Goal: Task Accomplishment & Management: Complete application form

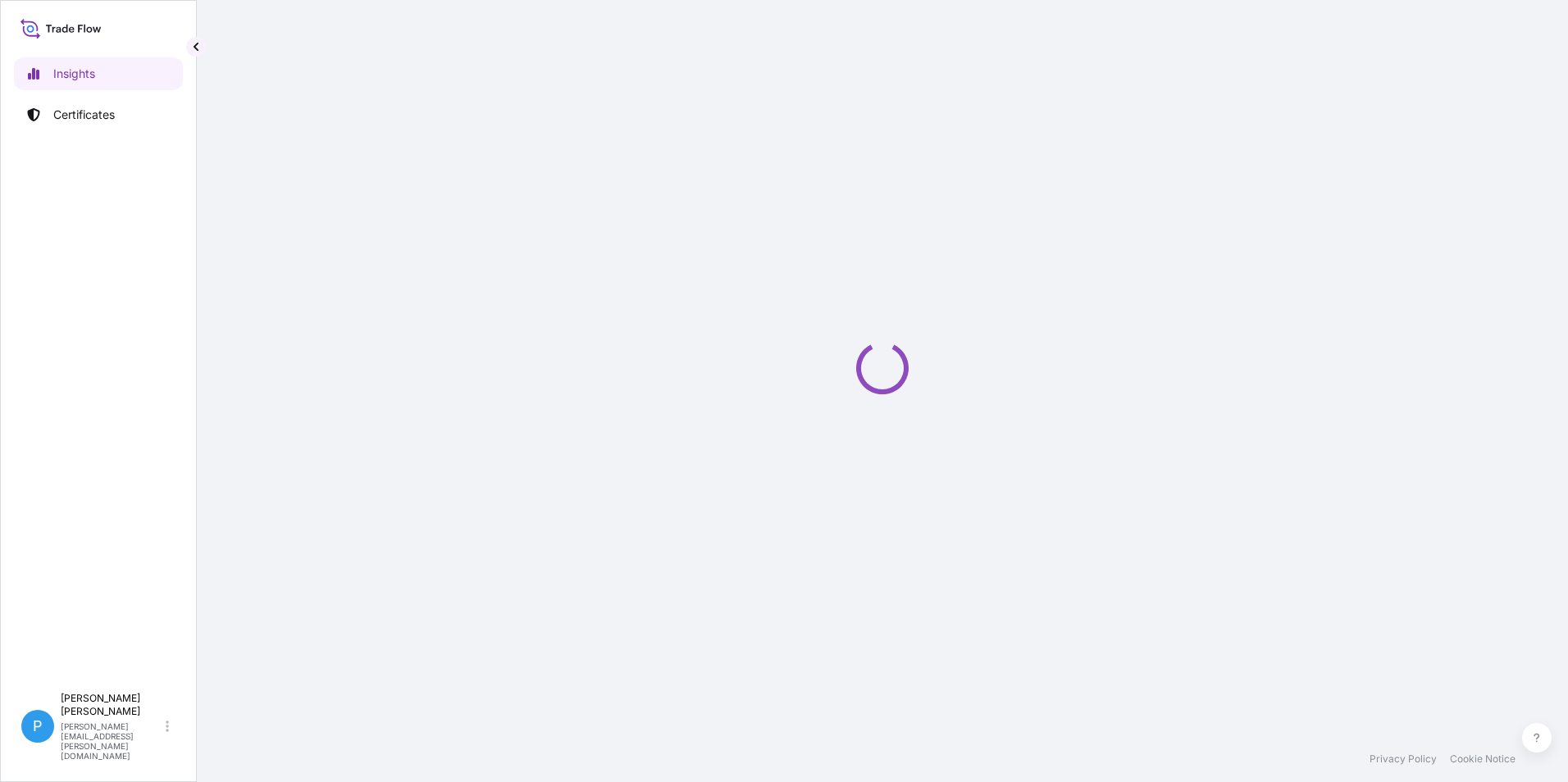
select select "2025"
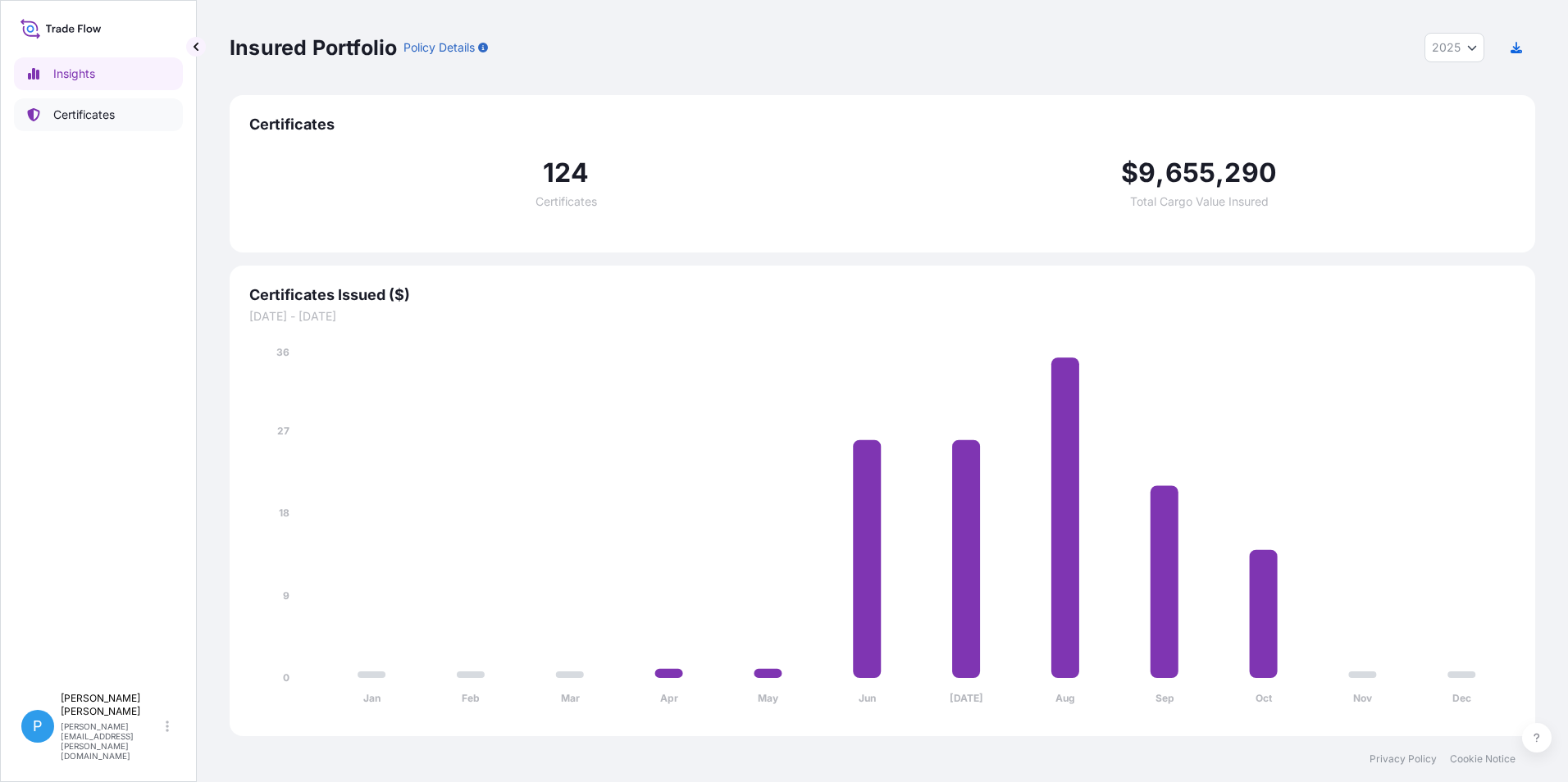
click at [90, 117] on p "Certificates" at bounding box center [84, 115] width 62 height 17
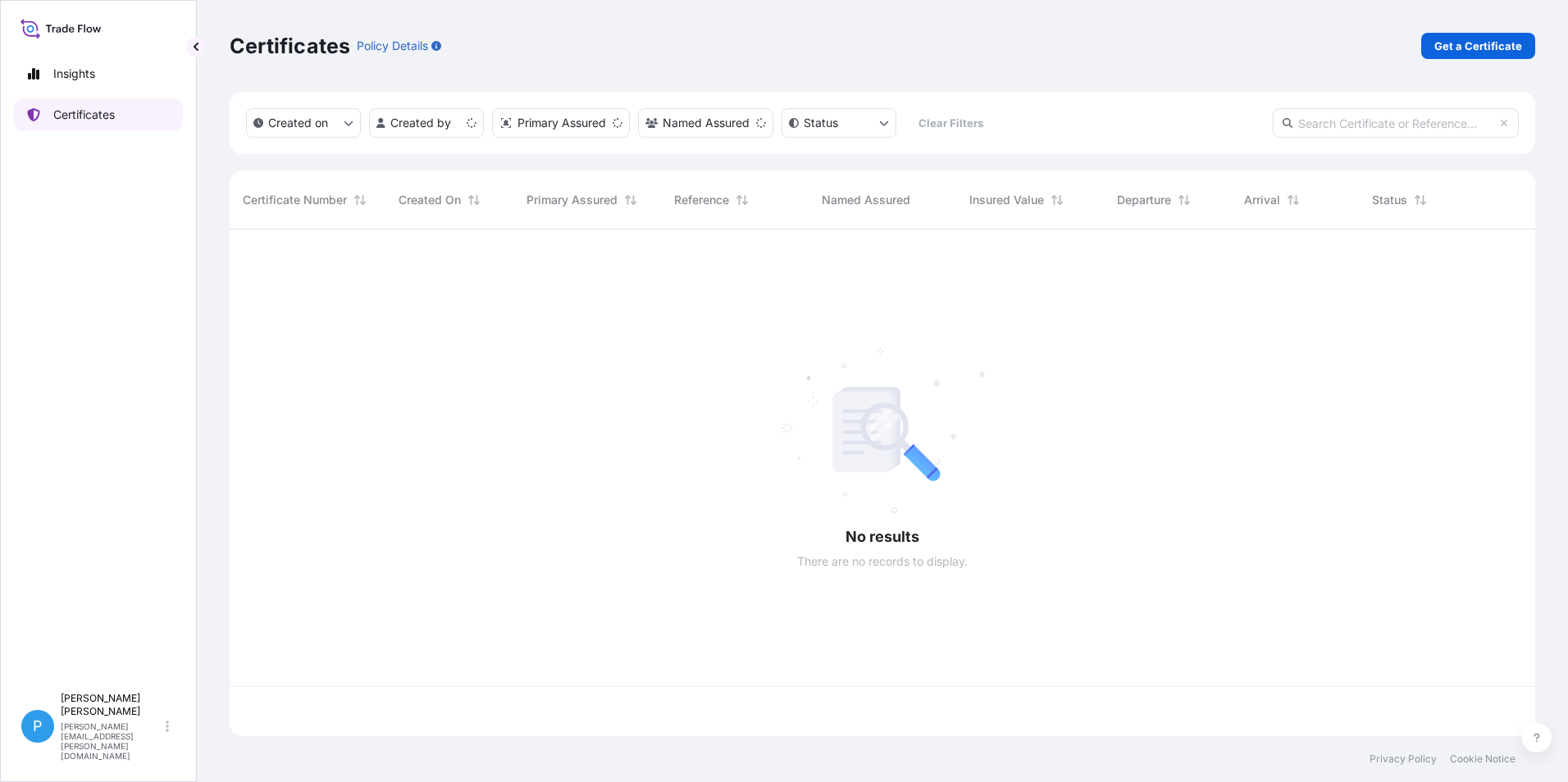
scroll to position [504, 1294]
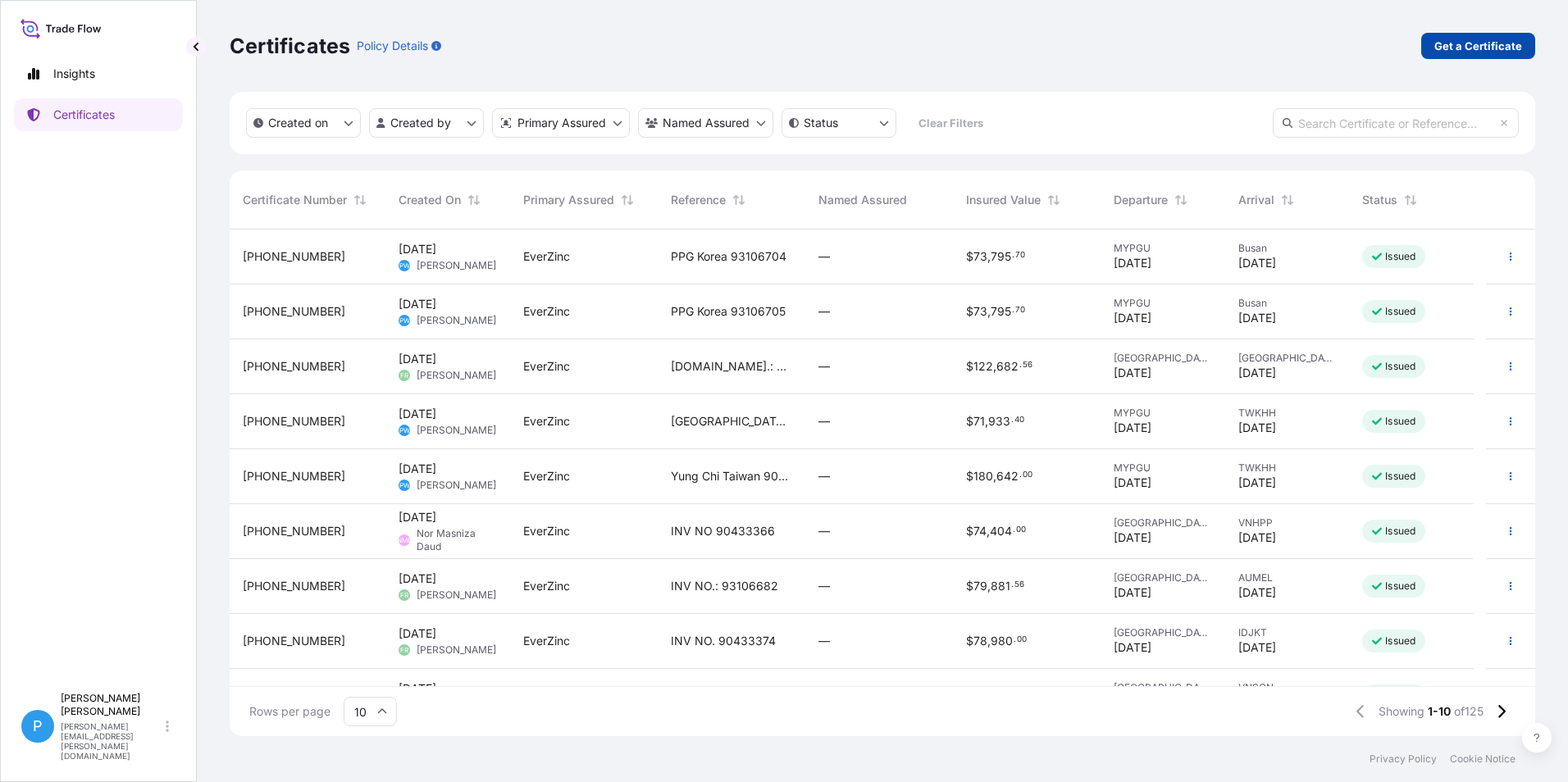
click at [1464, 43] on p "Get a Certificate" at bounding box center [1478, 46] width 88 height 17
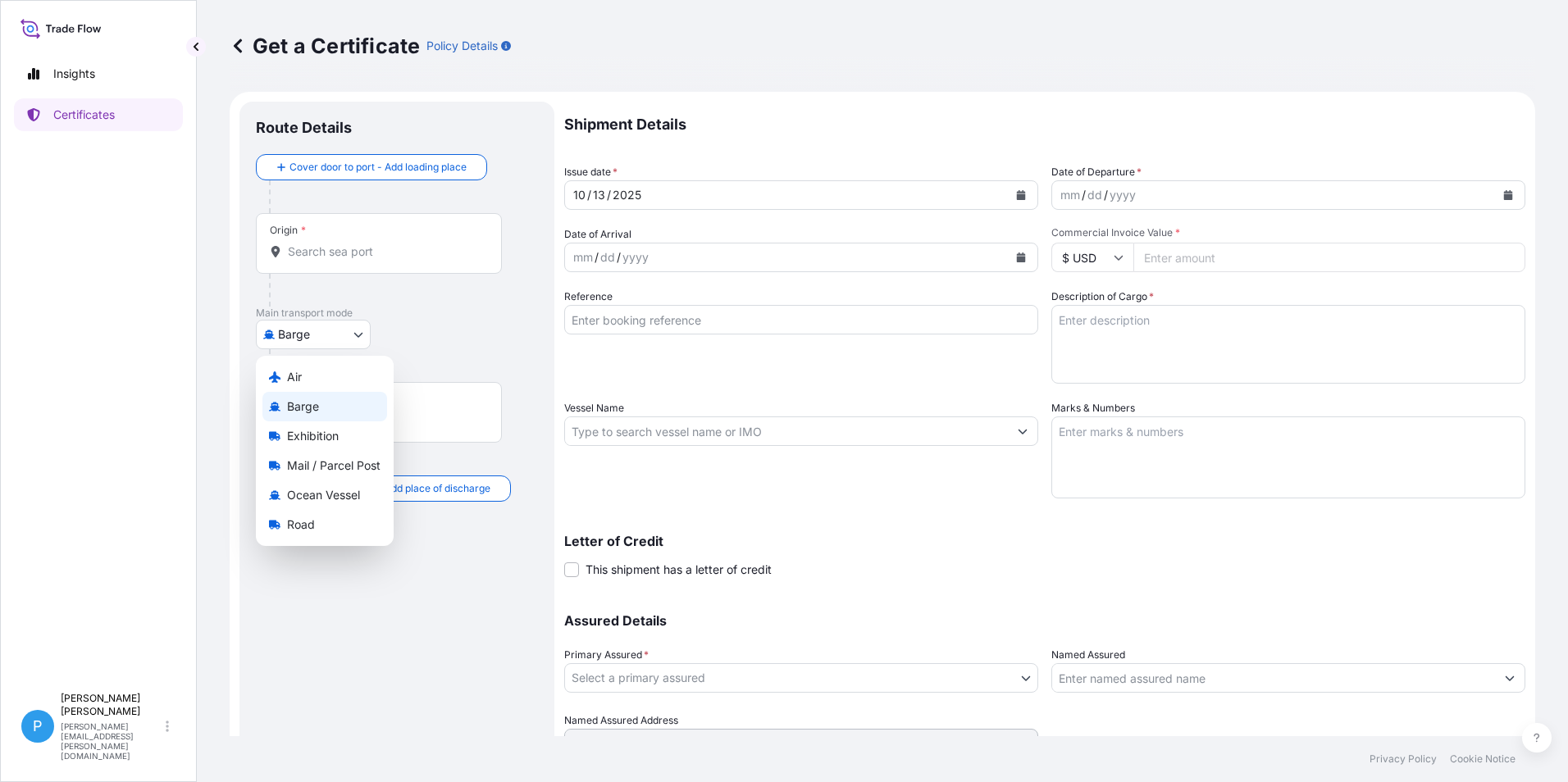
click at [294, 333] on body "Insights Certificates P Perline Wong [EMAIL_ADDRESS][PERSON_NAME][DOMAIN_NAME] …" at bounding box center [784, 391] width 1568 height 782
click at [313, 499] on span "Ocean Vessel" at bounding box center [324, 495] width 73 height 17
select select "Ocean Vessel"
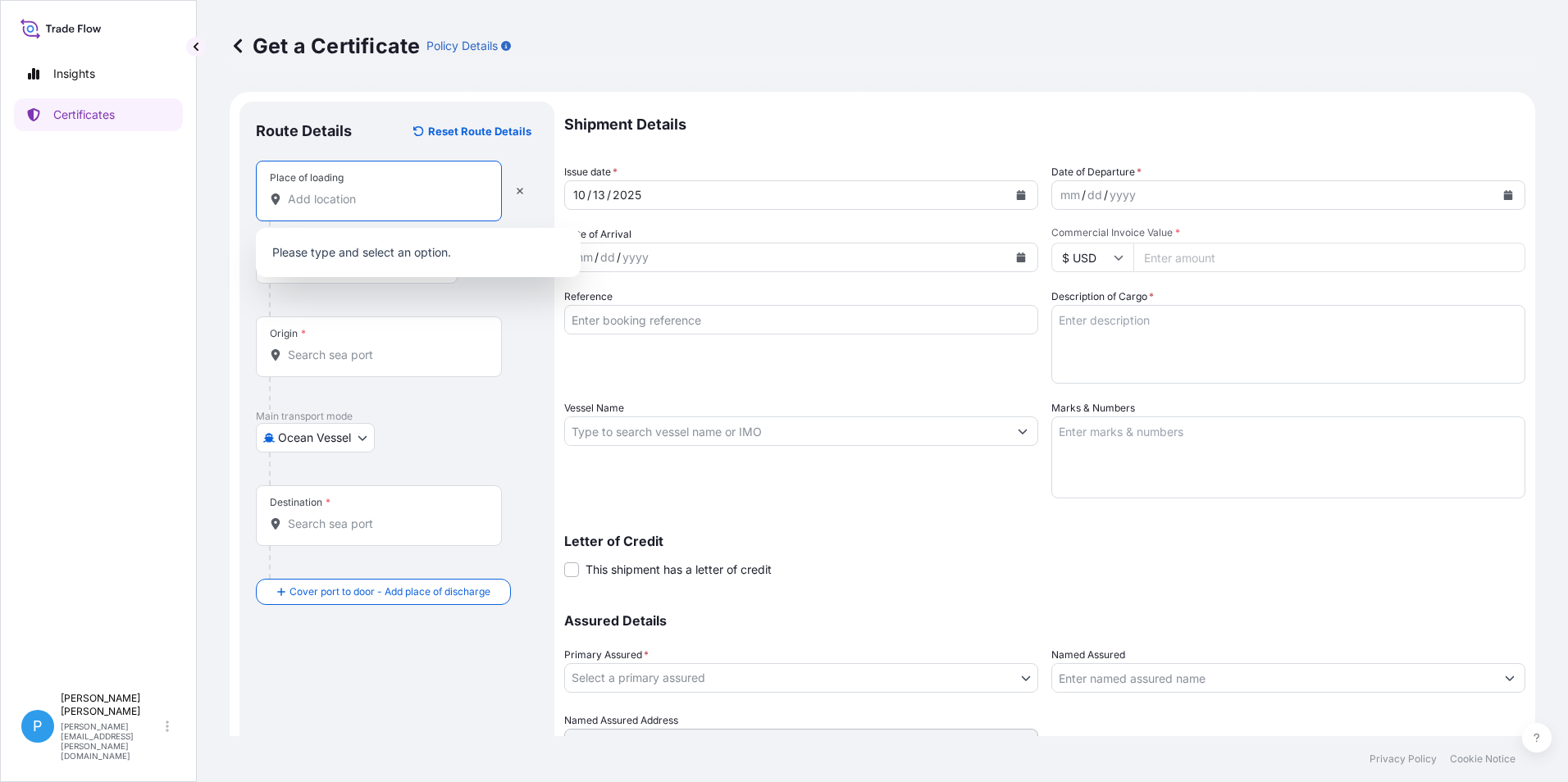
click at [306, 200] on input "Place of loading" at bounding box center [384, 199] width 193 height 17
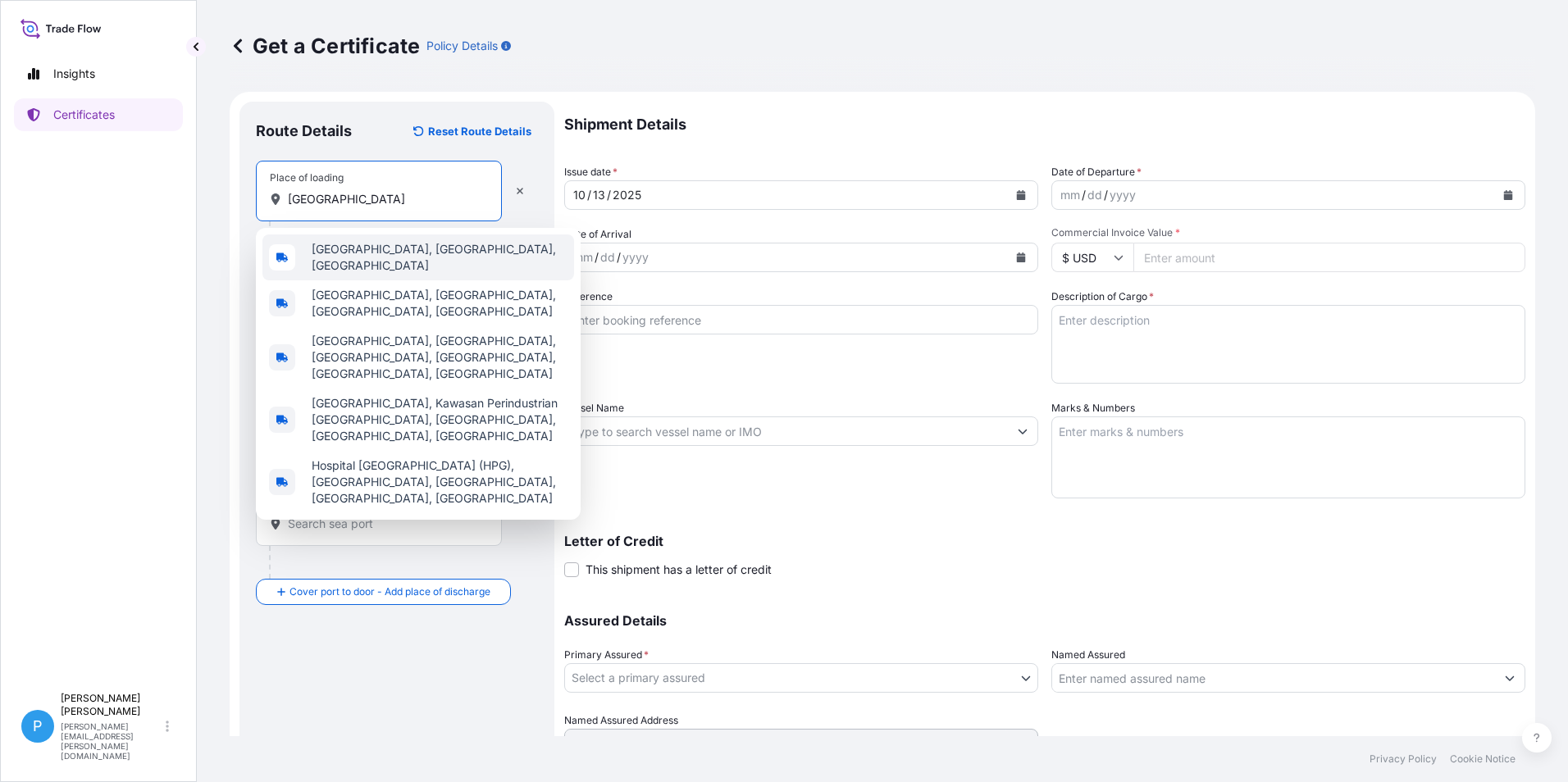
click at [345, 251] on span "[GEOGRAPHIC_DATA], [GEOGRAPHIC_DATA], [GEOGRAPHIC_DATA]" at bounding box center [440, 257] width 256 height 33
type input "[GEOGRAPHIC_DATA], [GEOGRAPHIC_DATA], [GEOGRAPHIC_DATA]"
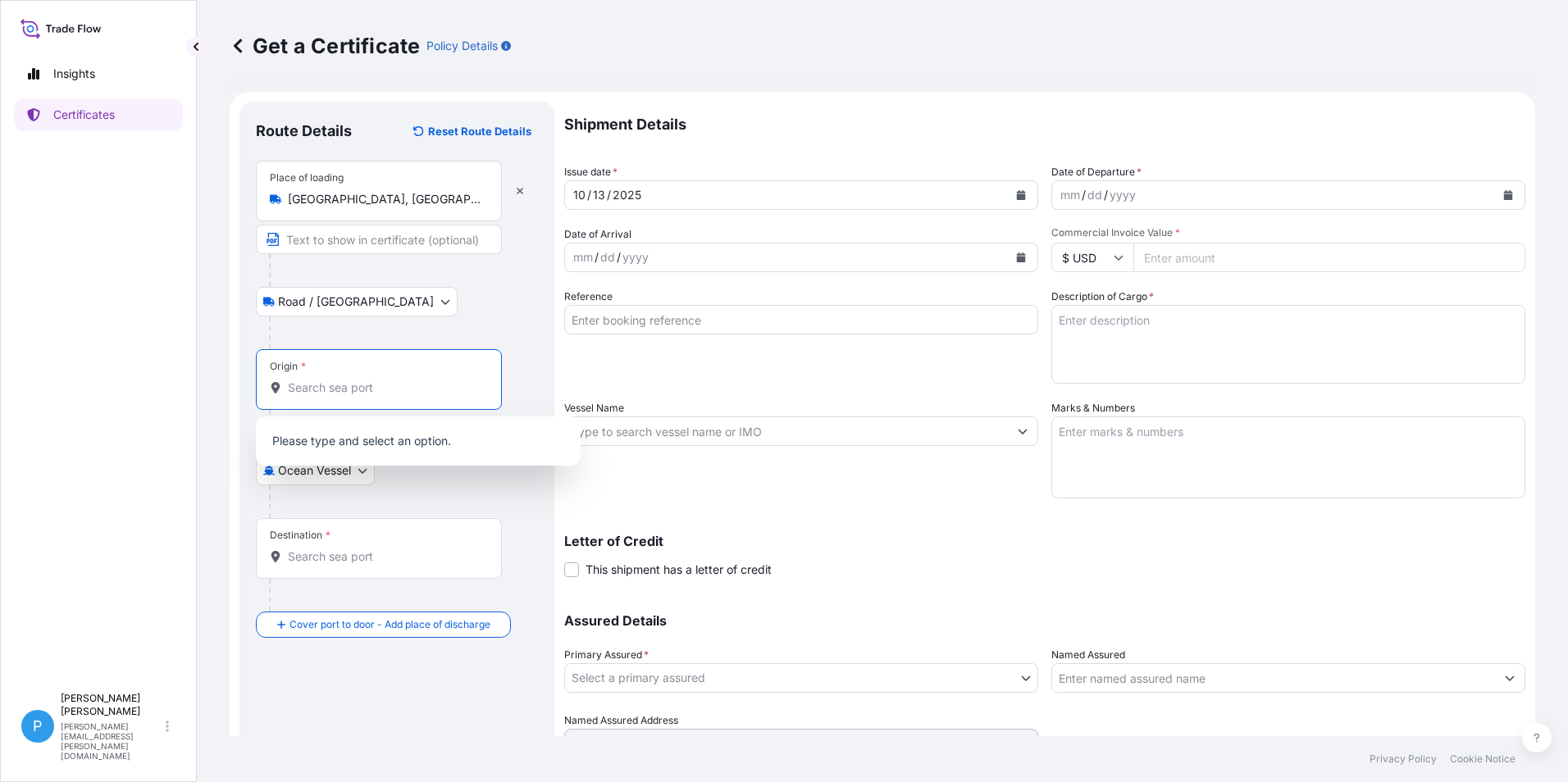
click at [316, 384] on input "Origin *" at bounding box center [384, 388] width 193 height 17
click at [324, 395] on input "Origin *" at bounding box center [384, 388] width 193 height 17
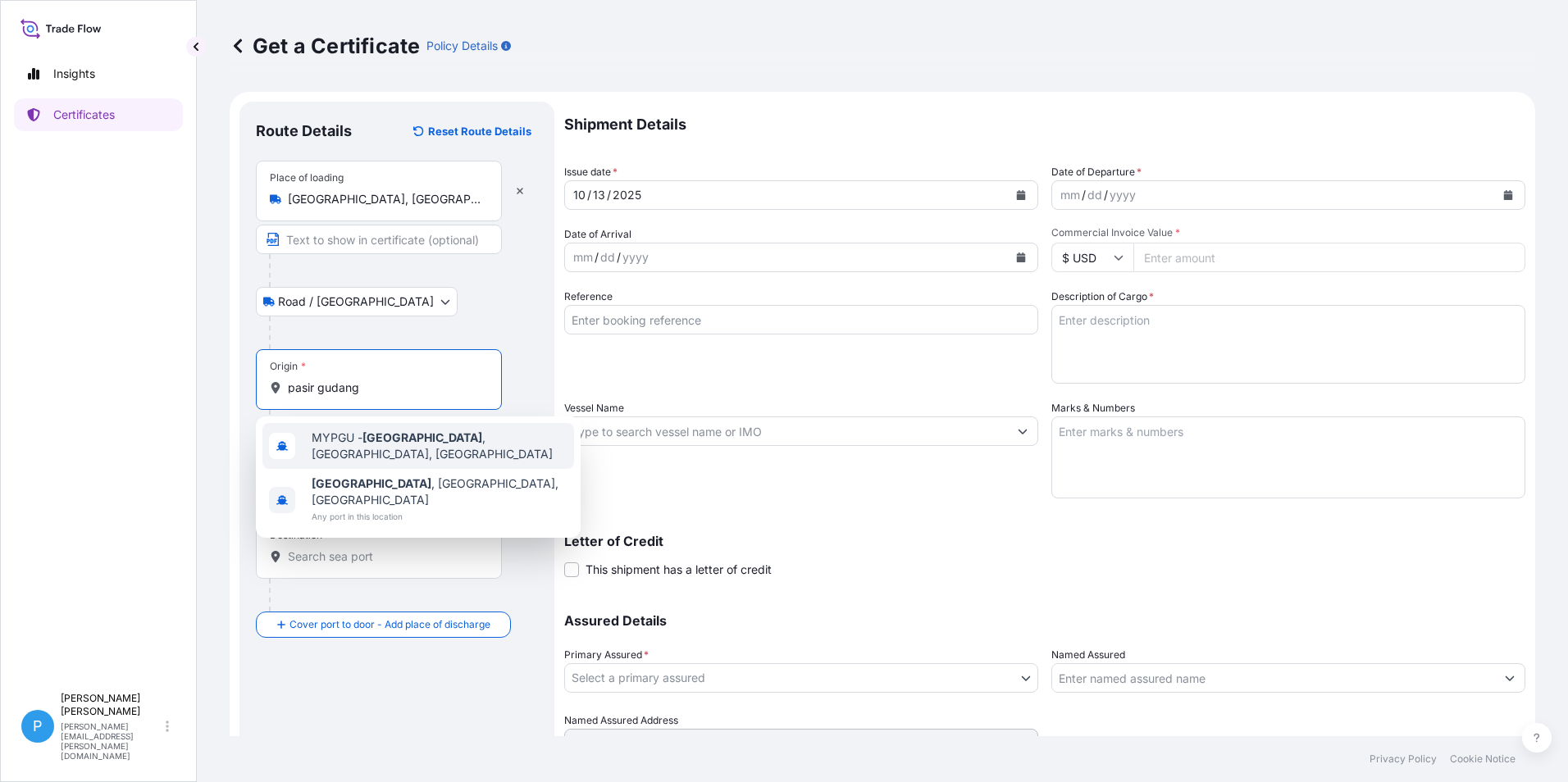
click at [362, 441] on span "MYPGU - [GEOGRAPHIC_DATA] , [GEOGRAPHIC_DATA], [GEOGRAPHIC_DATA]" at bounding box center [440, 445] width 256 height 33
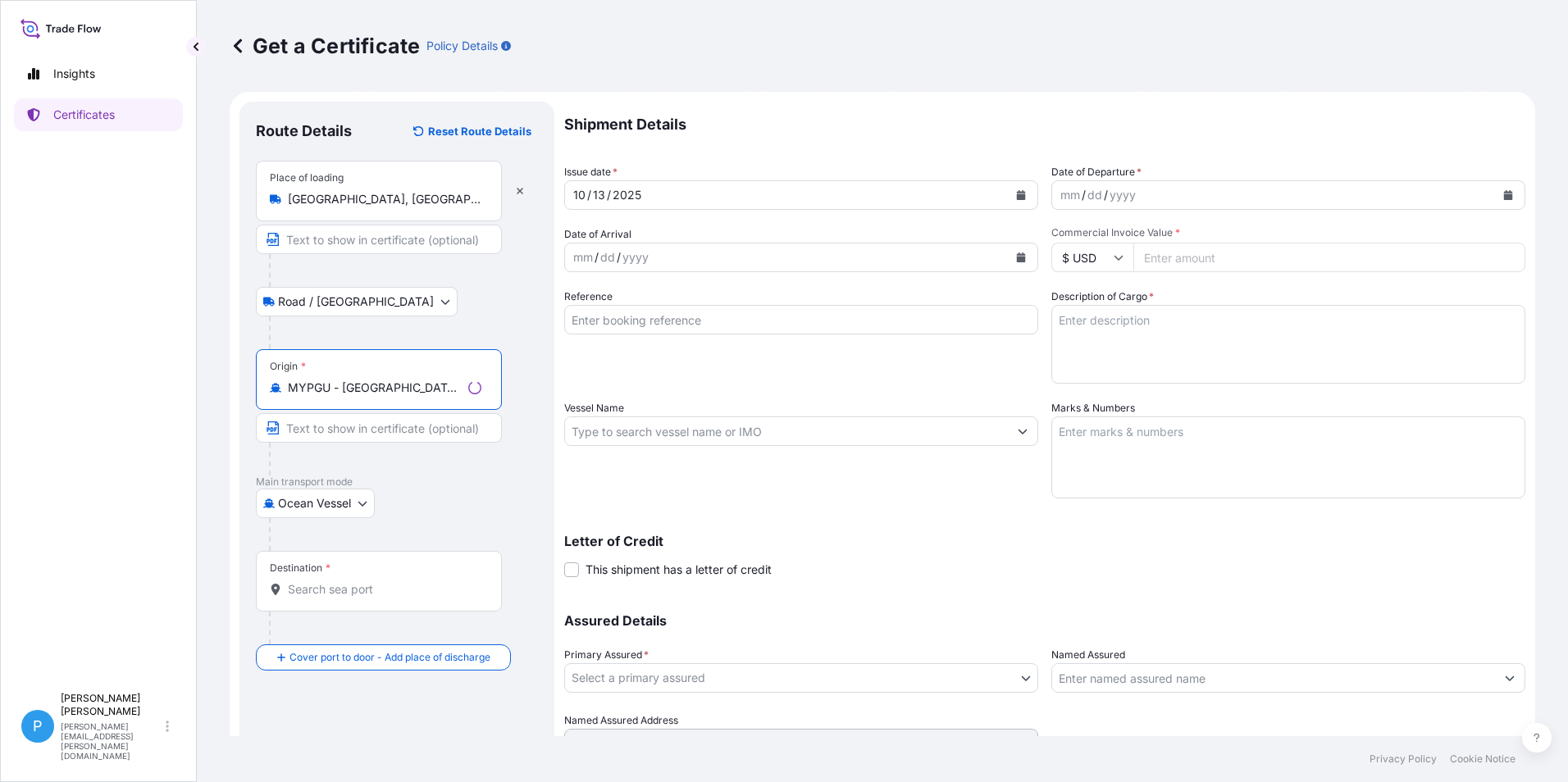
type input "MYPGU - [GEOGRAPHIC_DATA], [GEOGRAPHIC_DATA], [GEOGRAPHIC_DATA]"
click at [314, 584] on input "Destination *" at bounding box center [384, 589] width 193 height 17
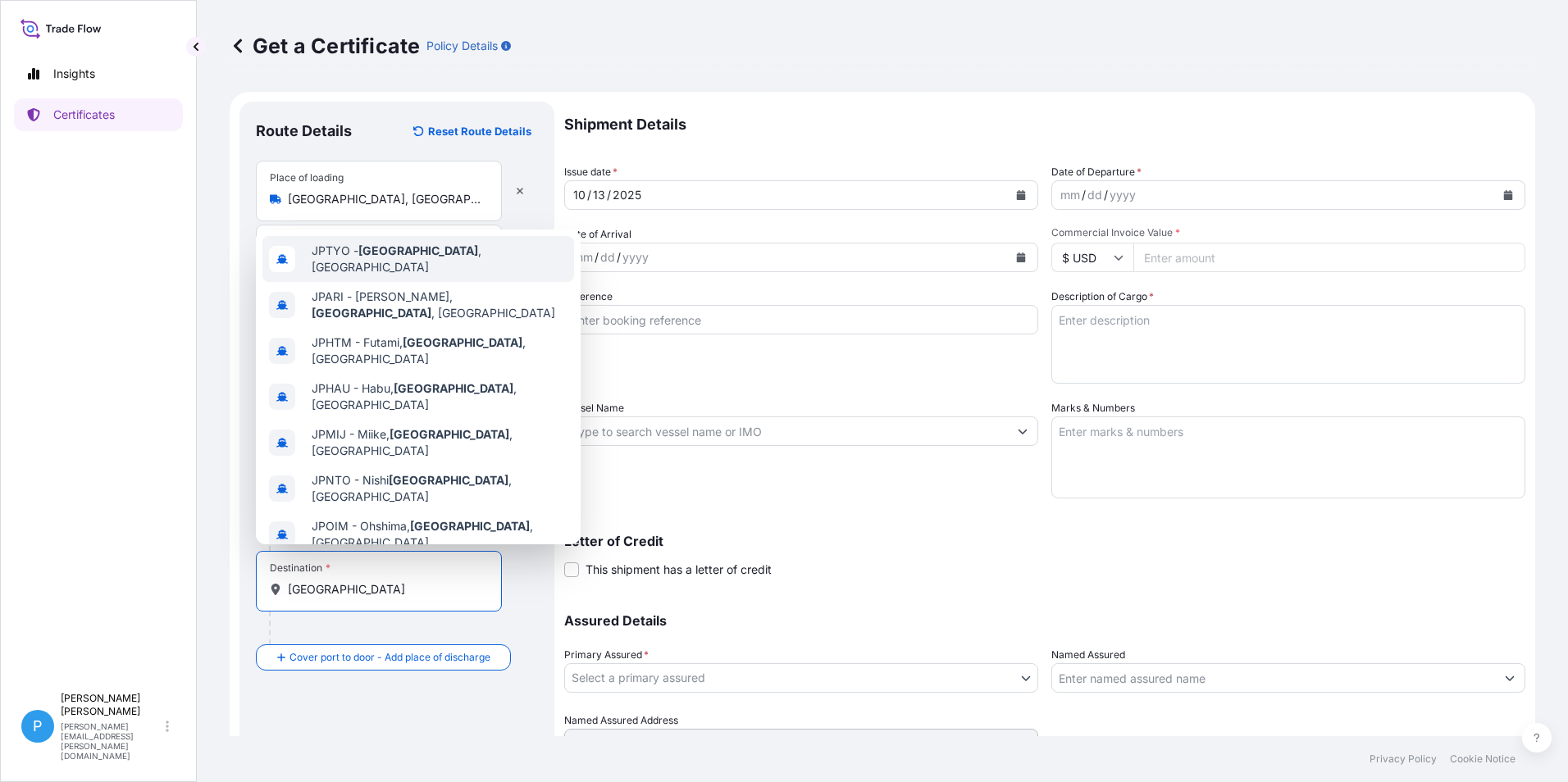
click at [396, 258] on span "JPTYO - [GEOGRAPHIC_DATA] , [GEOGRAPHIC_DATA]" at bounding box center [440, 258] width 256 height 33
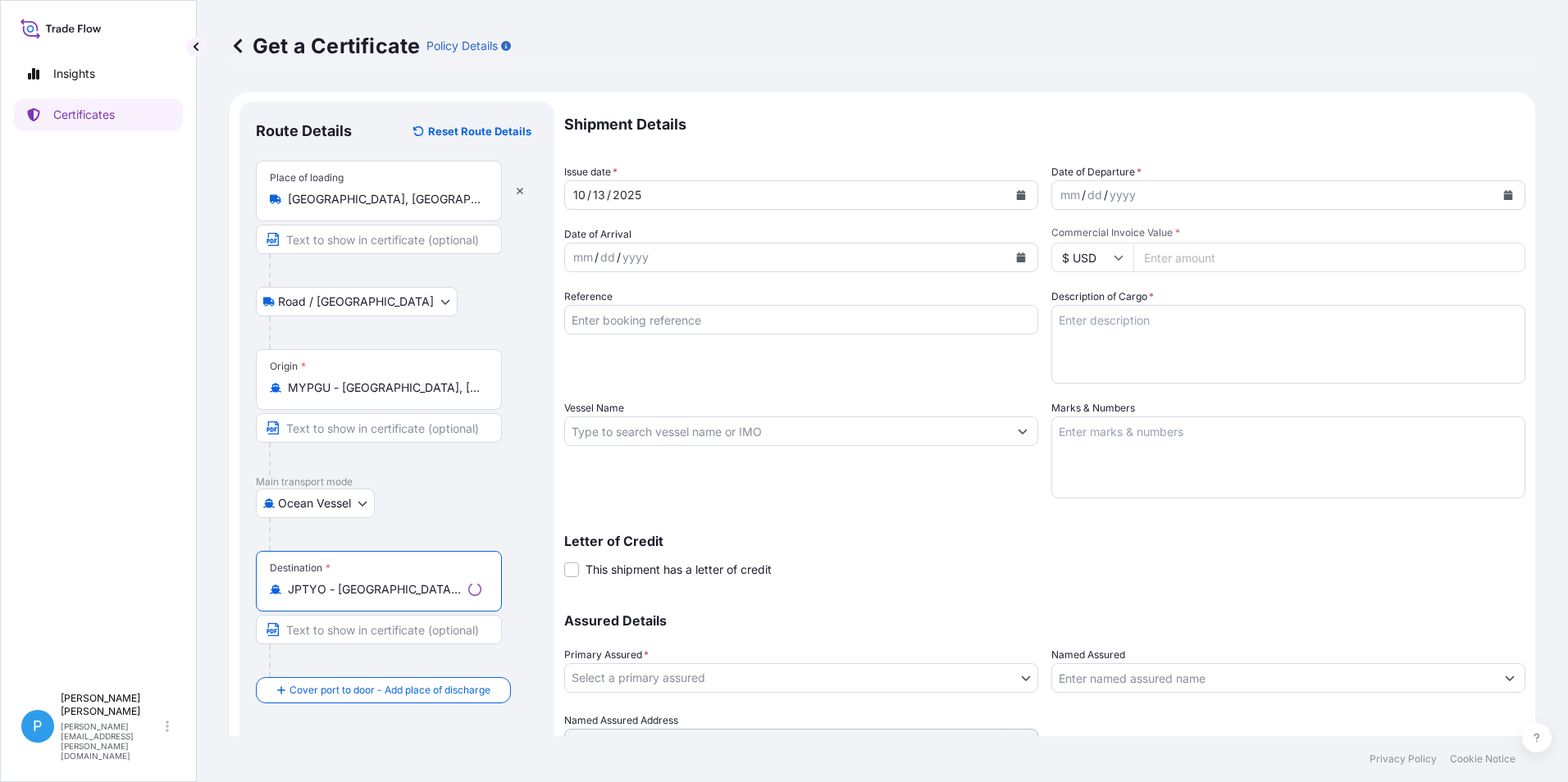
scroll to position [78, 0]
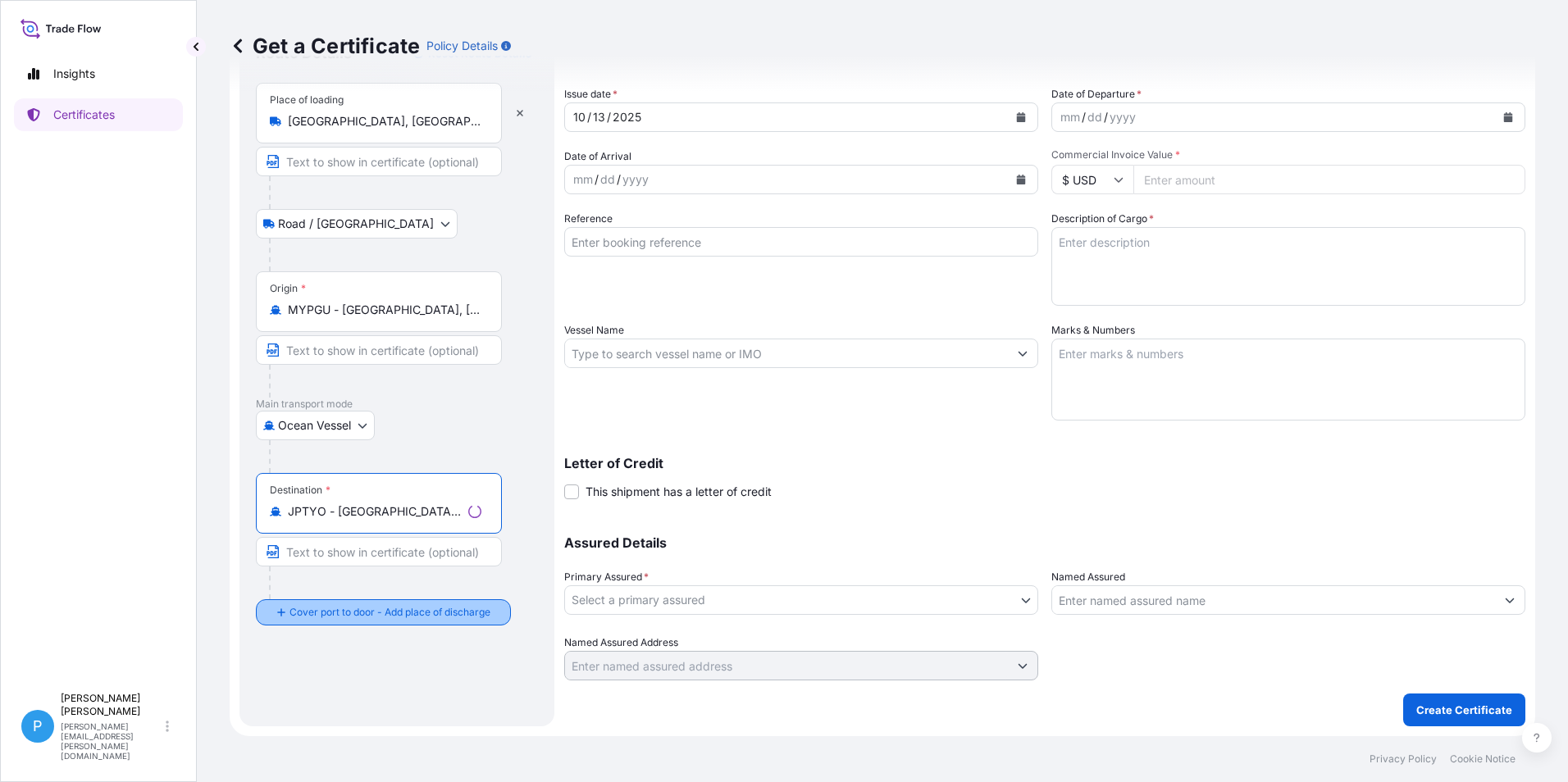
type input "JPTYO - [GEOGRAPHIC_DATA], [GEOGRAPHIC_DATA]"
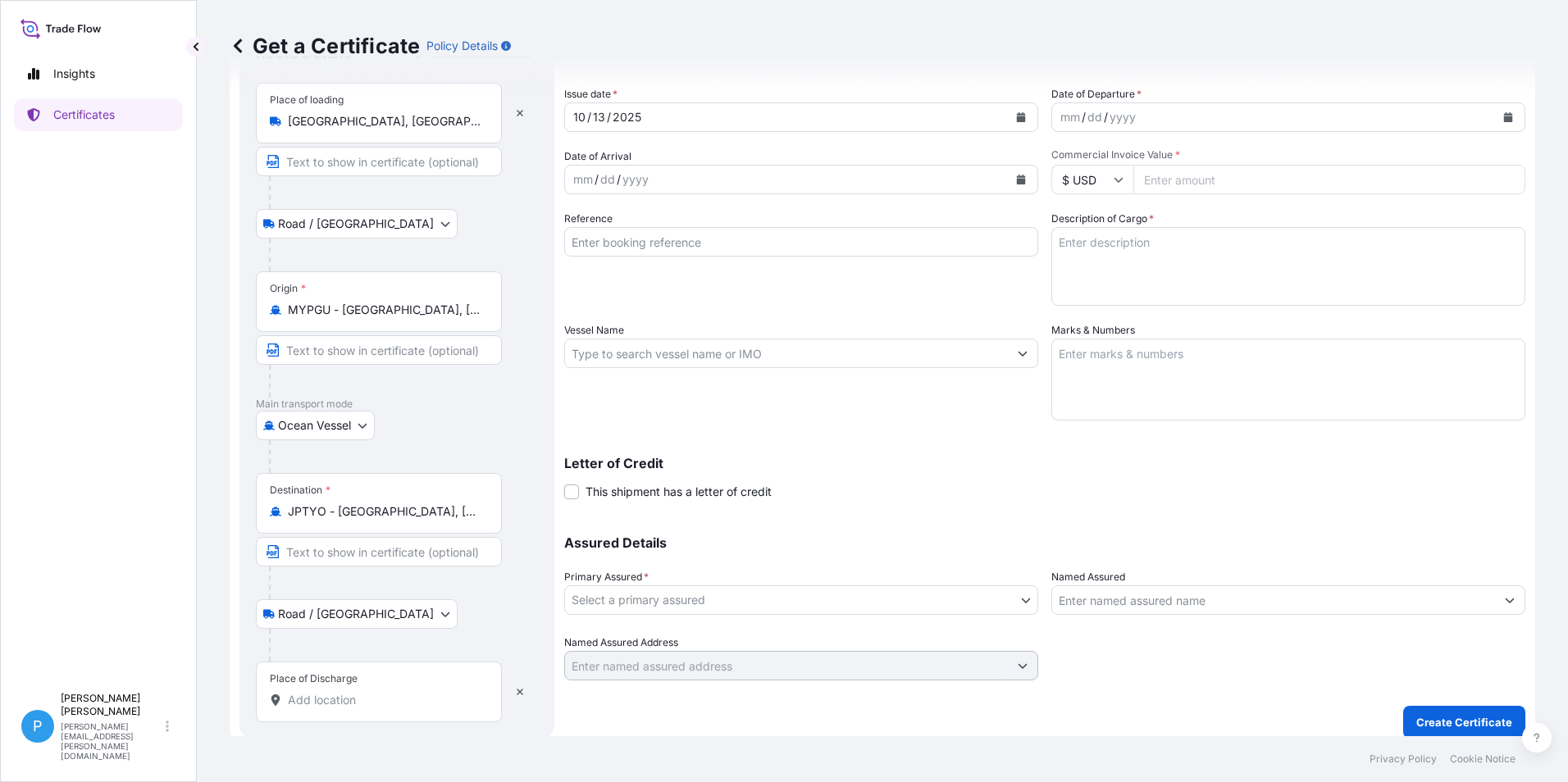
click at [322, 699] on input "Place of Discharge" at bounding box center [384, 700] width 193 height 17
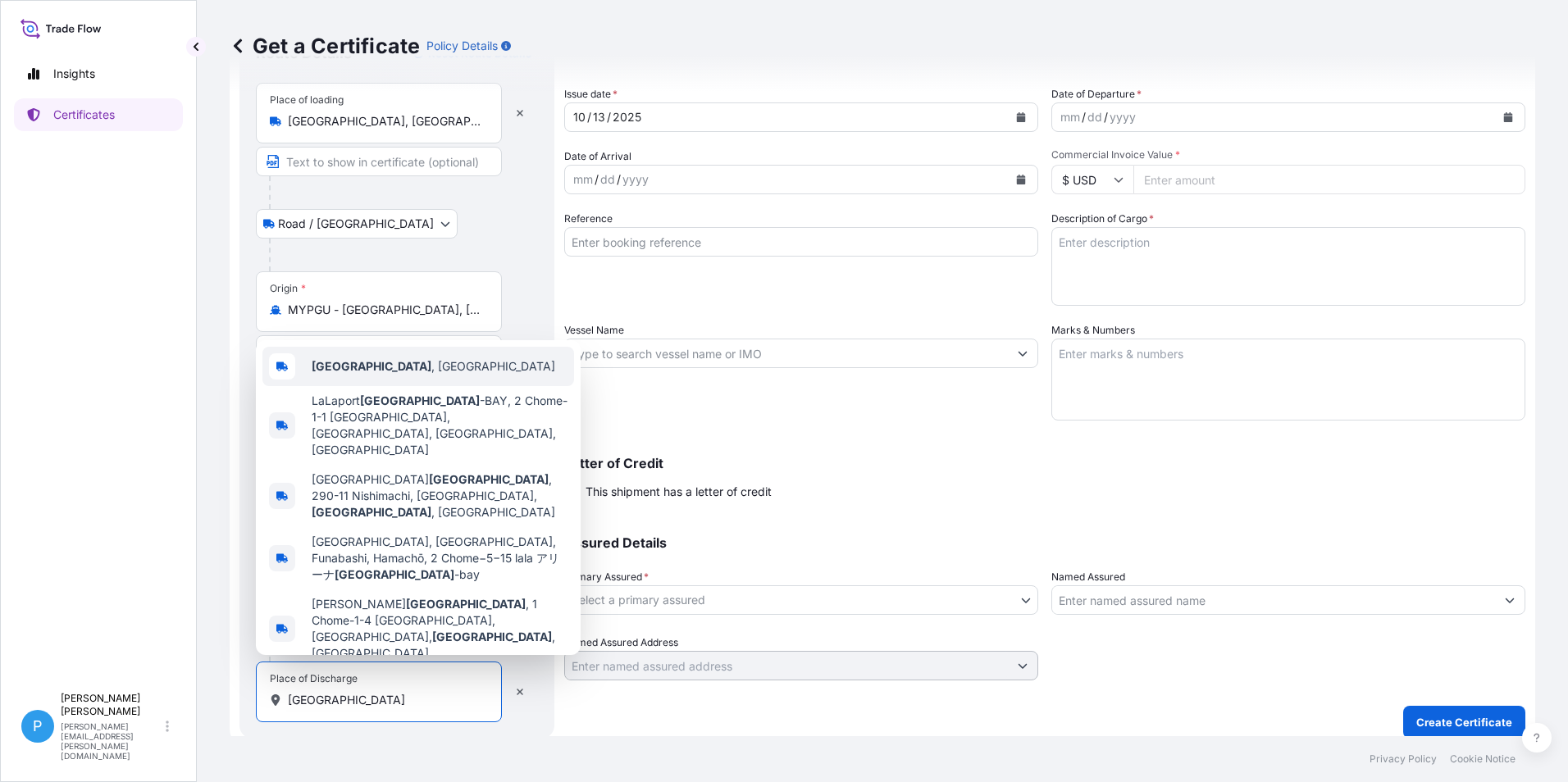
click at [356, 374] on span "[GEOGRAPHIC_DATA] , [GEOGRAPHIC_DATA]" at bounding box center [434, 367] width 244 height 17
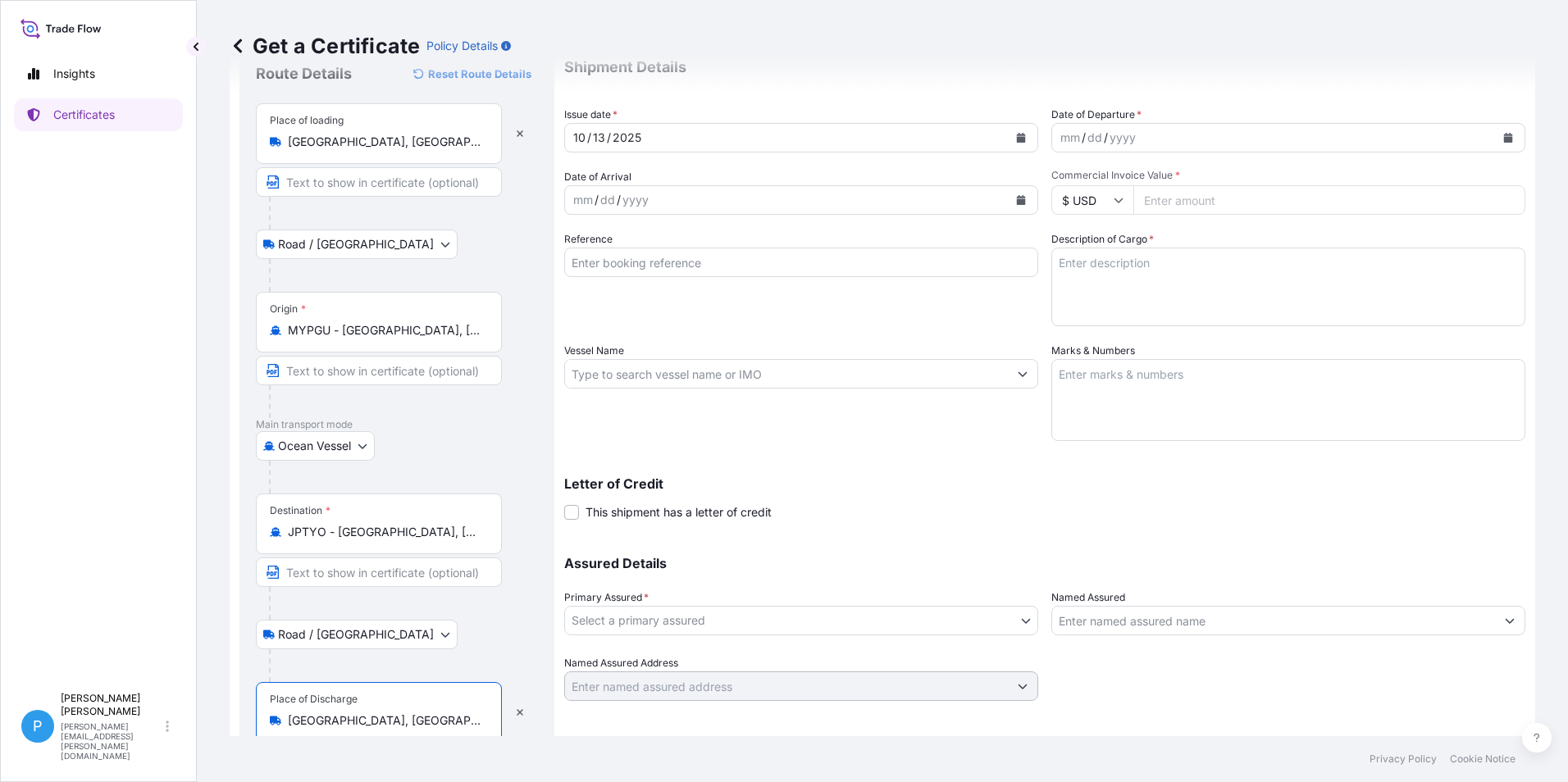
scroll to position [0, 0]
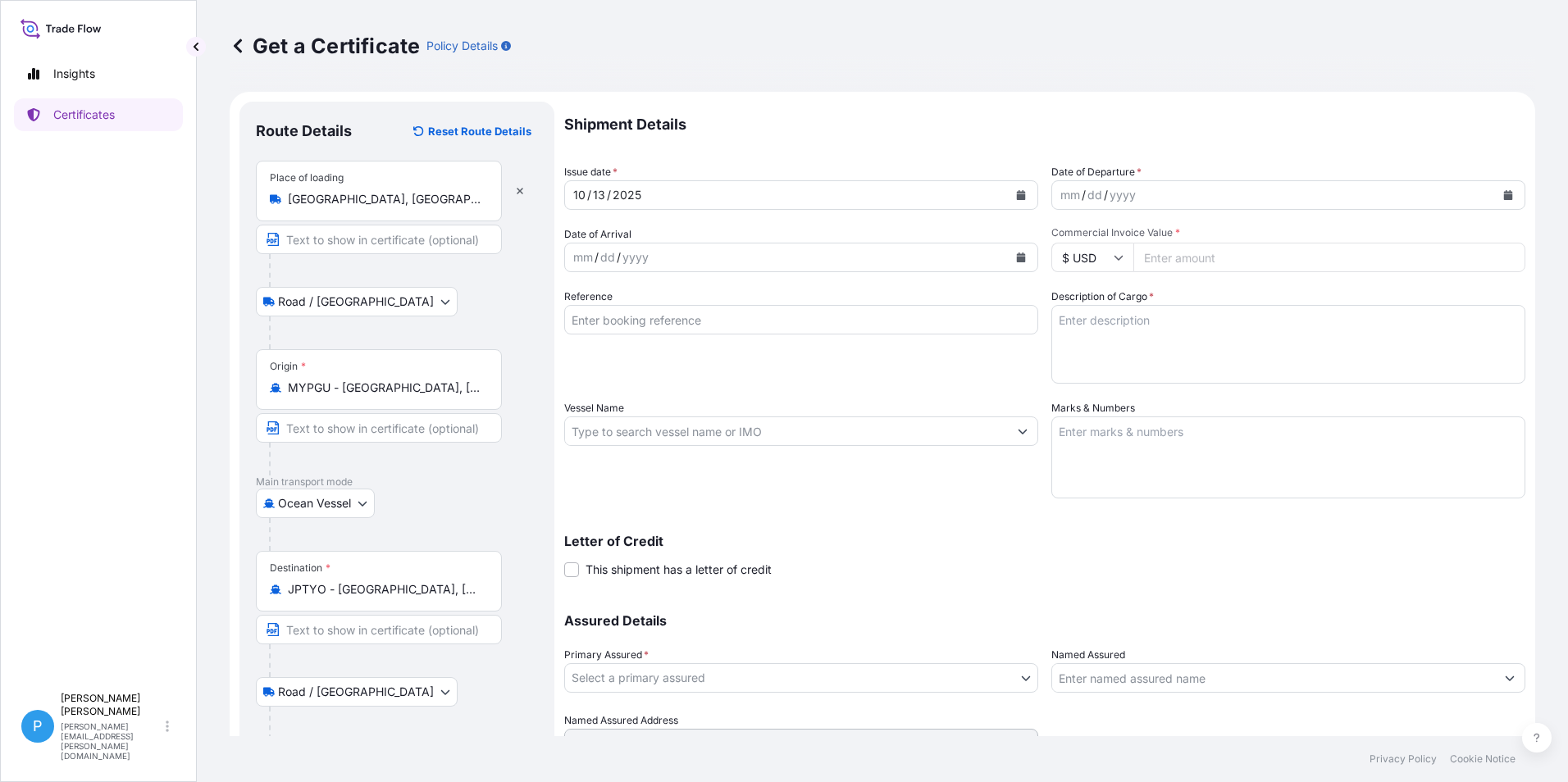
type input "[GEOGRAPHIC_DATA], [GEOGRAPHIC_DATA]"
click at [1018, 253] on icon "Calendar" at bounding box center [1021, 258] width 10 height 10
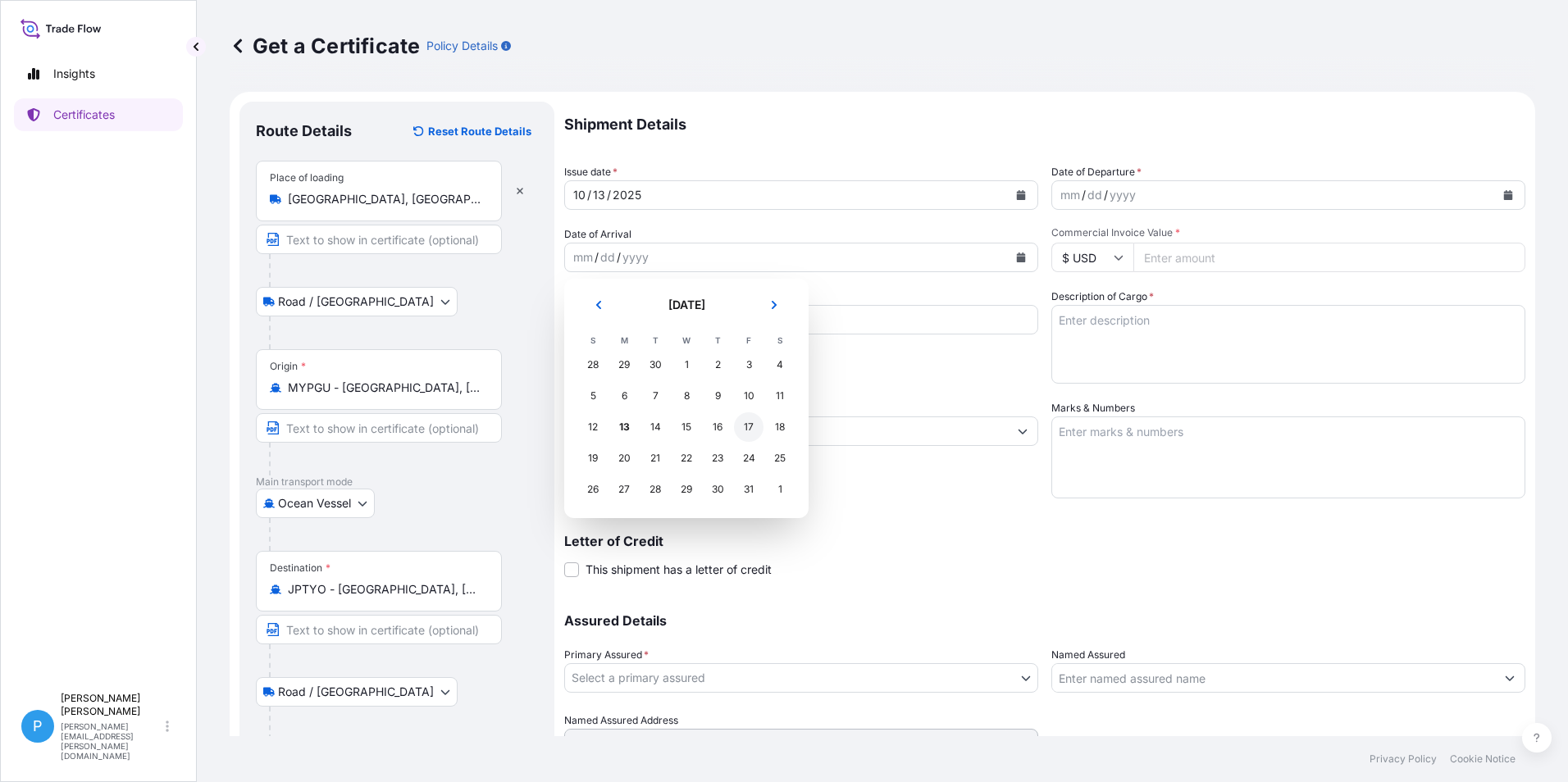
click at [745, 425] on div "17" at bounding box center [748, 427] width 29 height 29
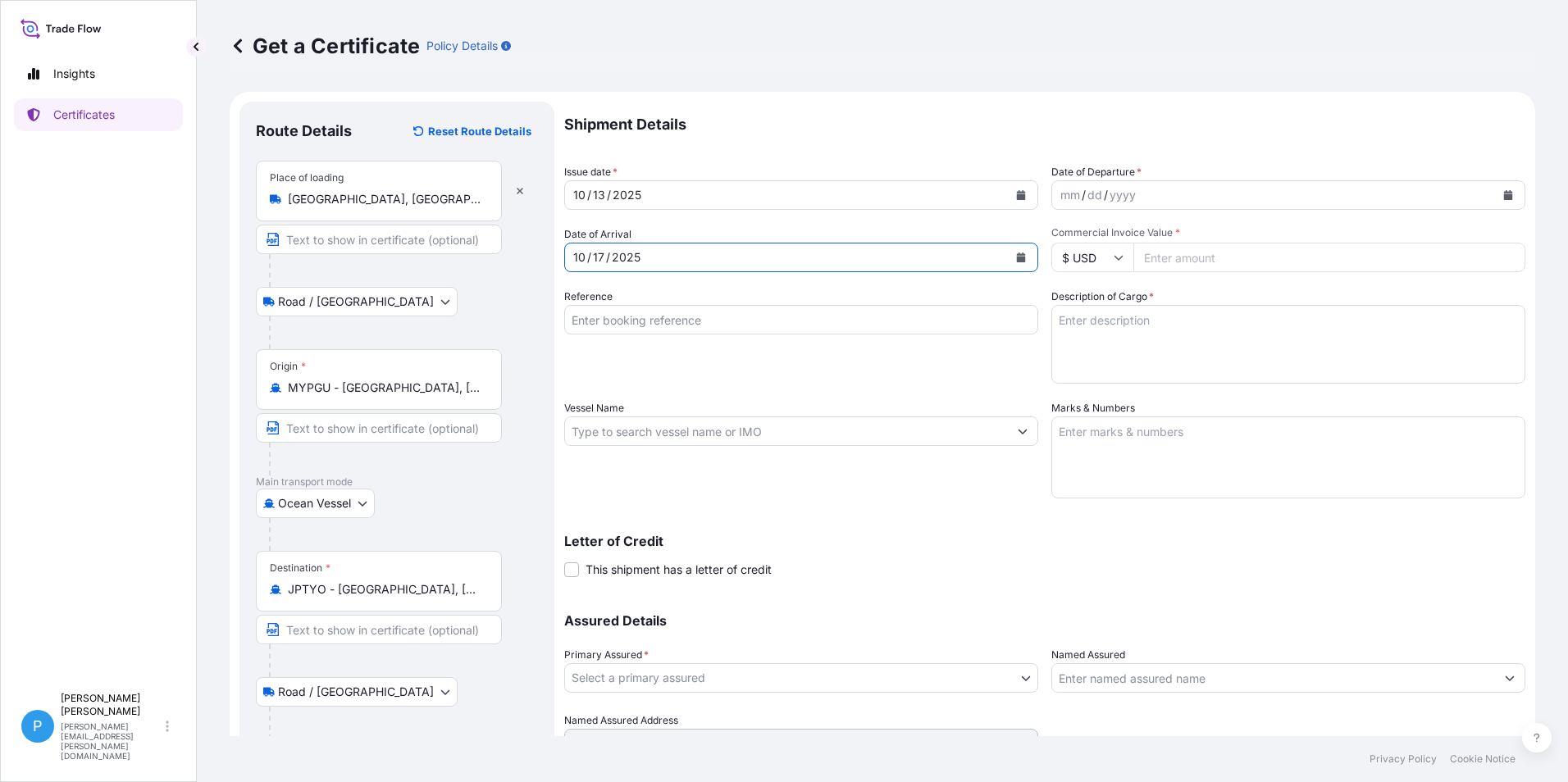
click at [630, 323] on input "Reference" at bounding box center [801, 319] width 474 height 29
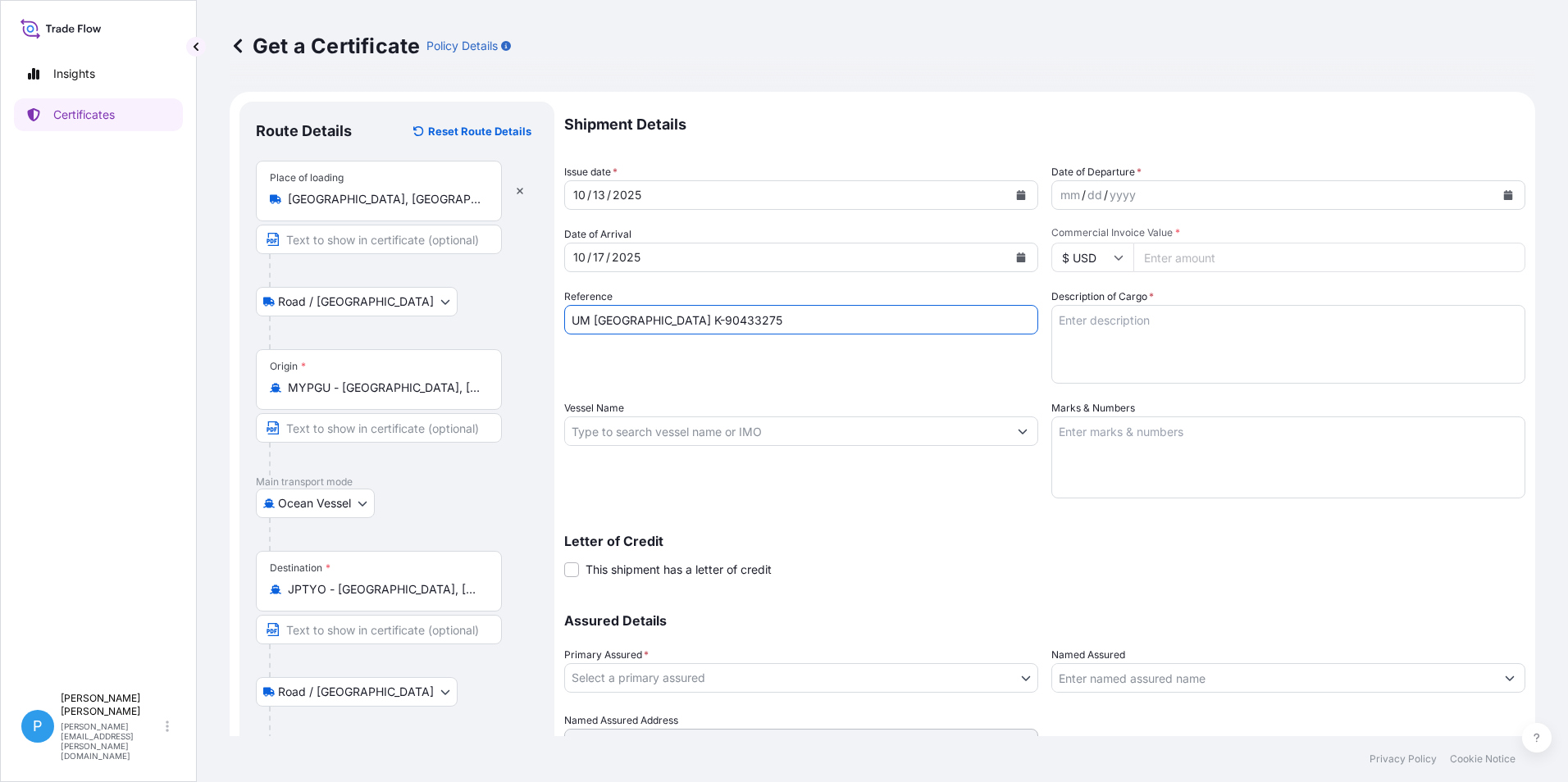
type input "UM [GEOGRAPHIC_DATA] K-90433275"
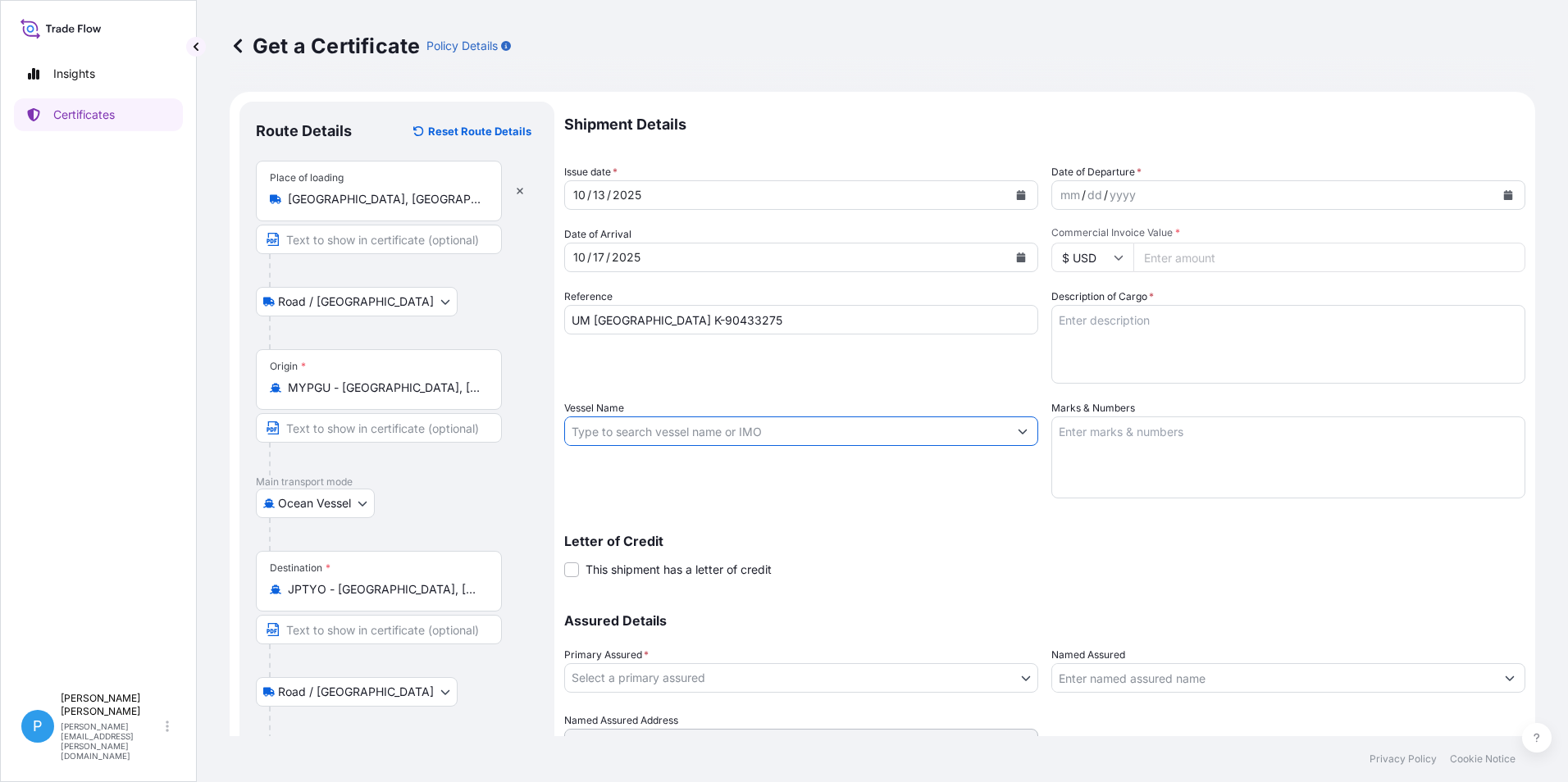
click at [579, 439] on input "Vessel Name" at bounding box center [786, 430] width 443 height 29
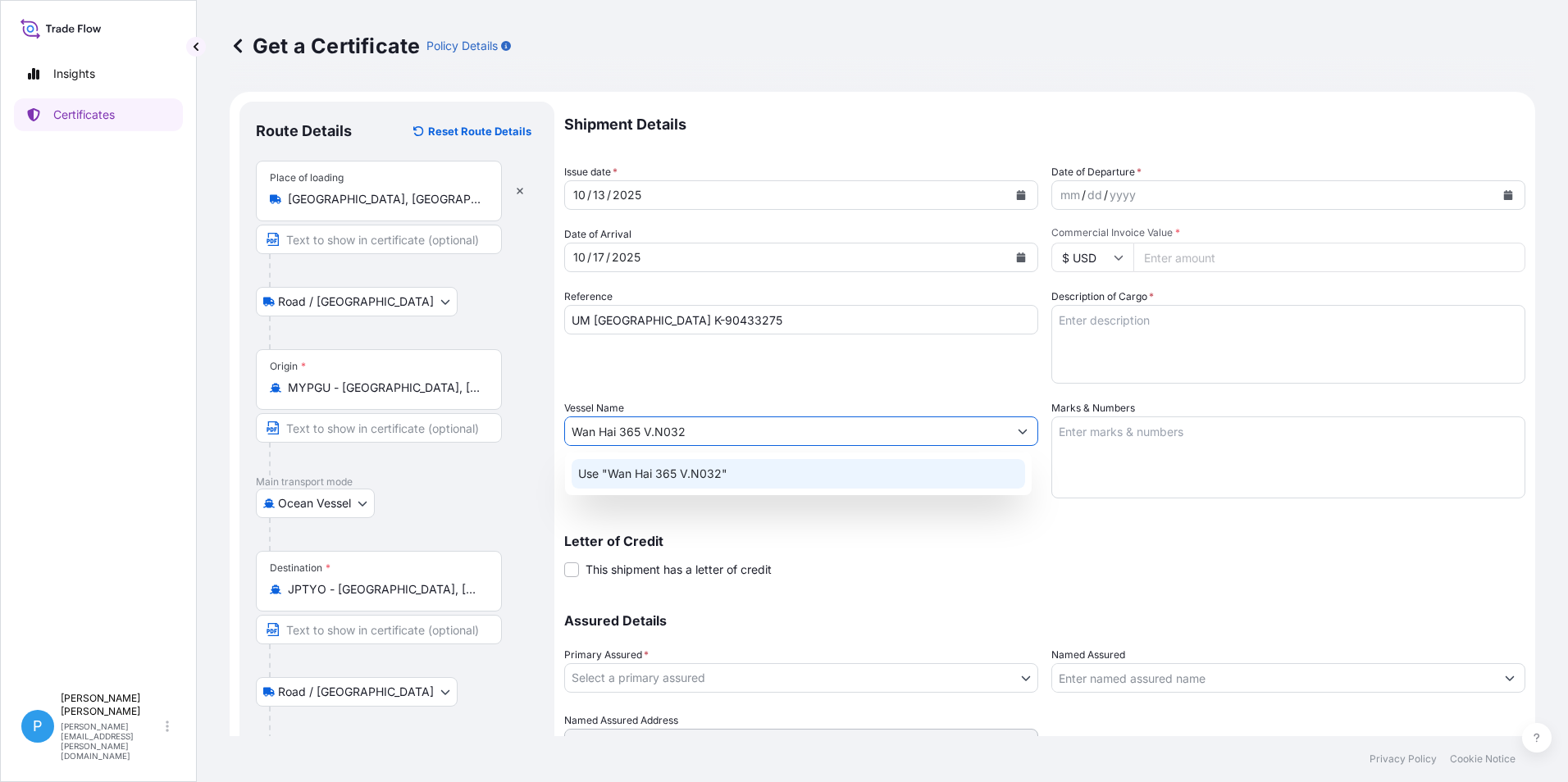
click at [631, 480] on p "Use "Wan Hai 365 V.N032"" at bounding box center [652, 474] width 149 height 17
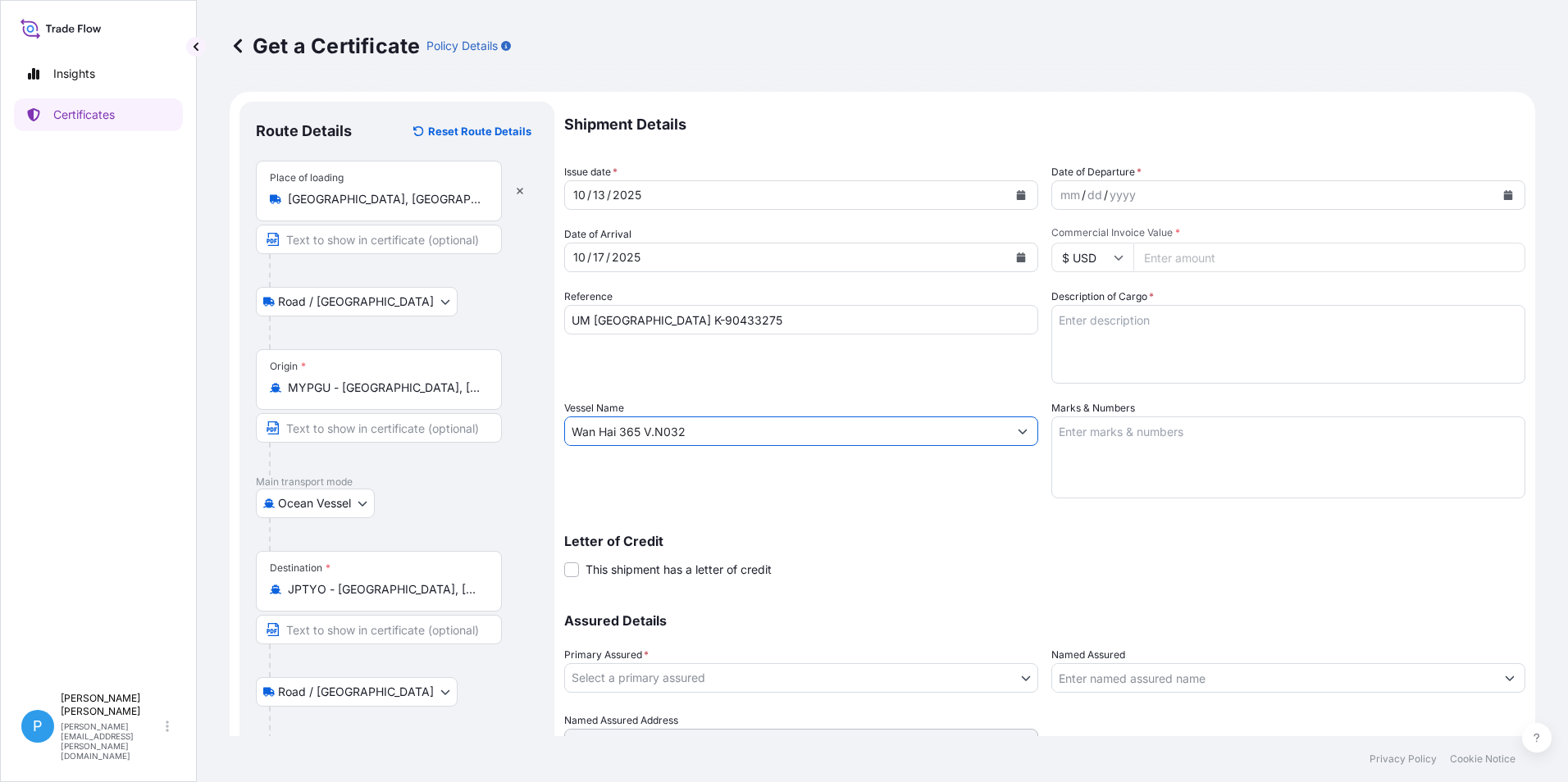
type input "Wan Hai 365 V.N032"
click at [1504, 194] on icon "Calendar" at bounding box center [1508, 195] width 9 height 10
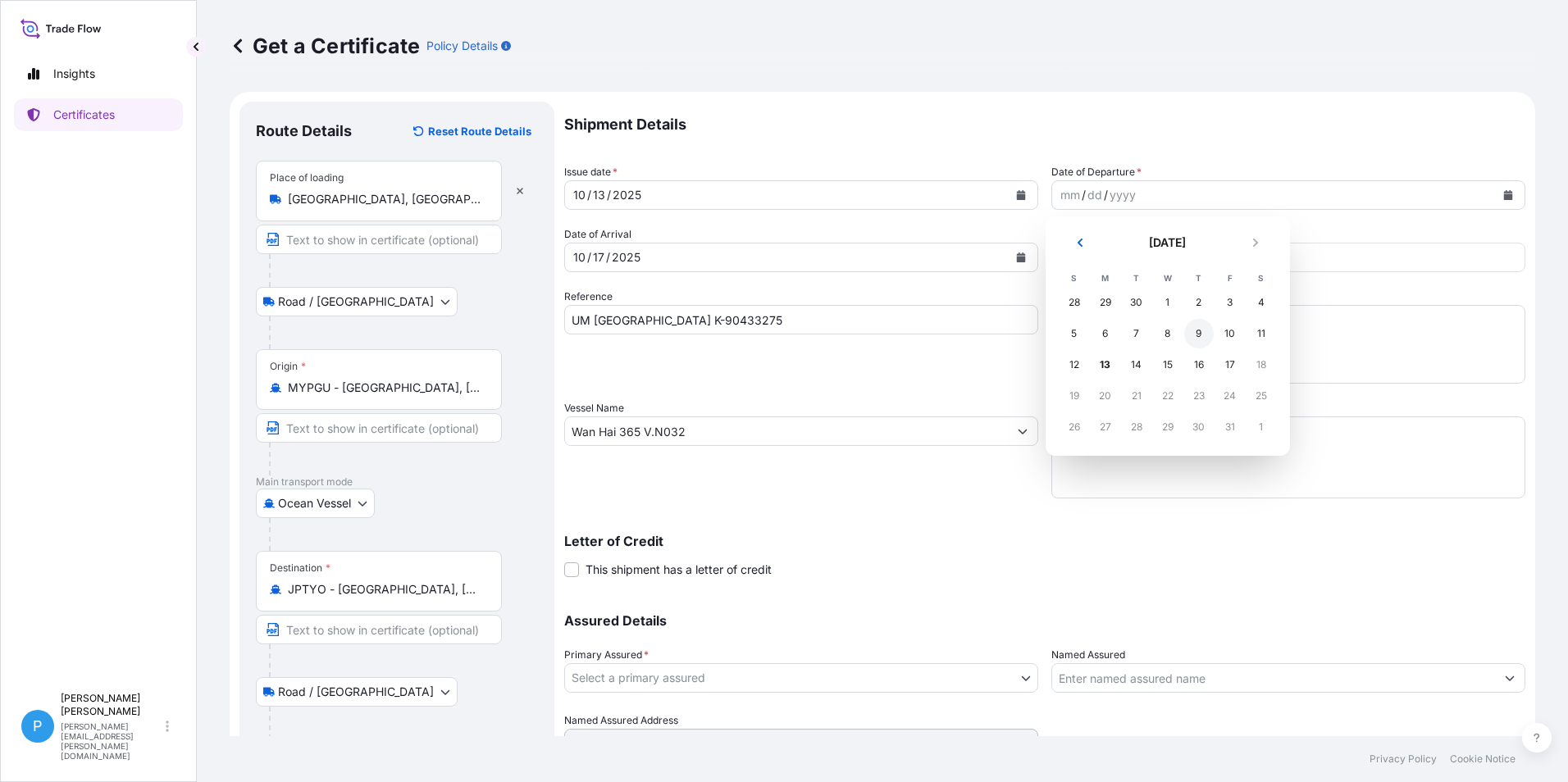
click at [1198, 335] on div "9" at bounding box center [1199, 333] width 29 height 29
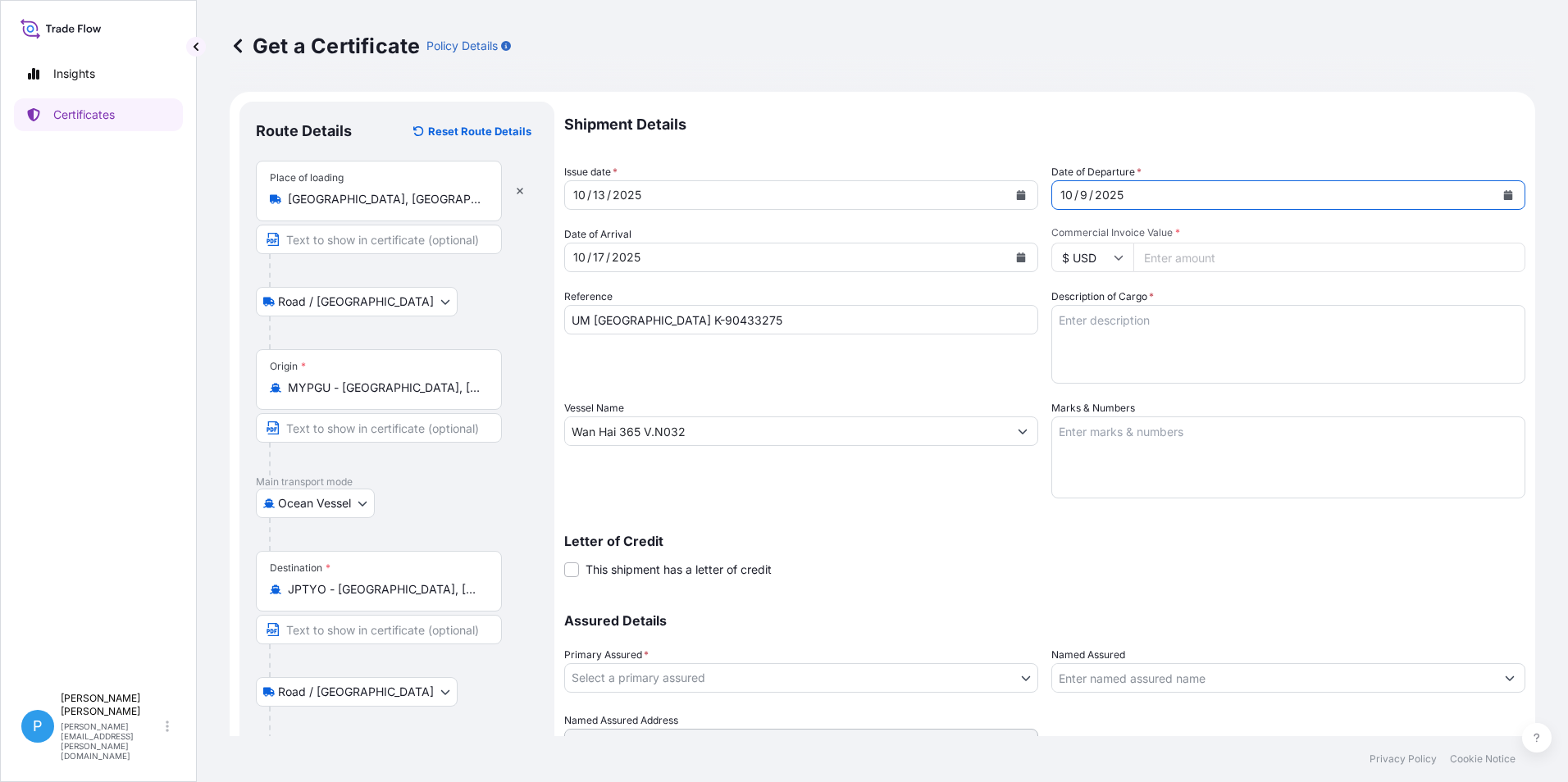
click at [1167, 260] on input "Commercial Invoice Value *" at bounding box center [1329, 257] width 392 height 29
type input "73591.35"
click at [1130, 316] on textarea "Description of Cargo *" at bounding box center [1288, 344] width 474 height 78
